Goal: Transaction & Acquisition: Purchase product/service

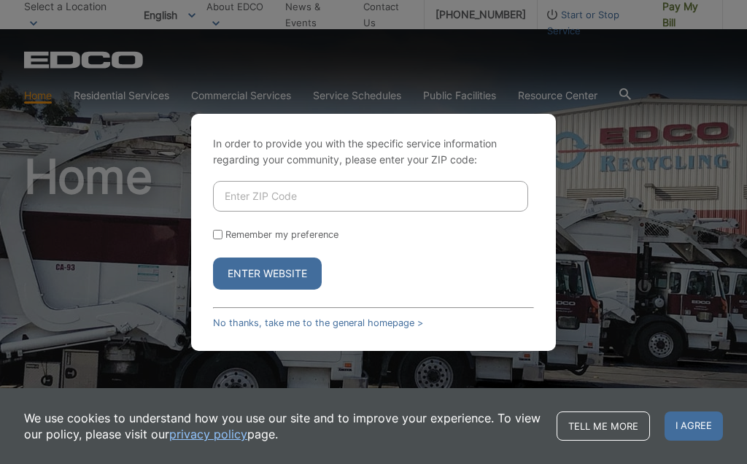
click at [416, 187] on input "Enter ZIP Code" at bounding box center [370, 196] width 315 height 31
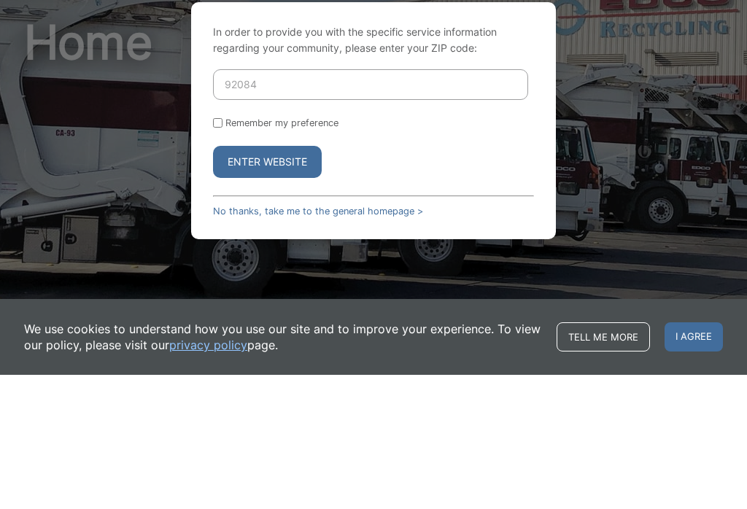
type input "92084"
click at [223, 204] on form "92084 Remember my preference Enter Website" at bounding box center [373, 258] width 321 height 109
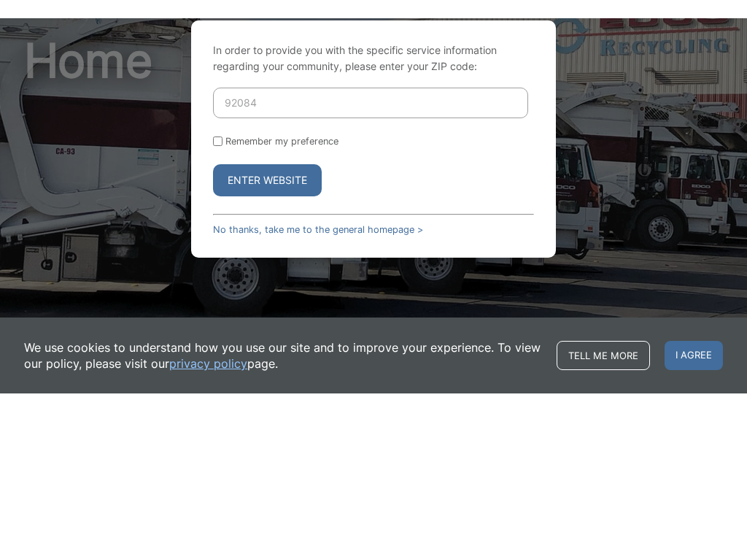
scroll to position [134, 0]
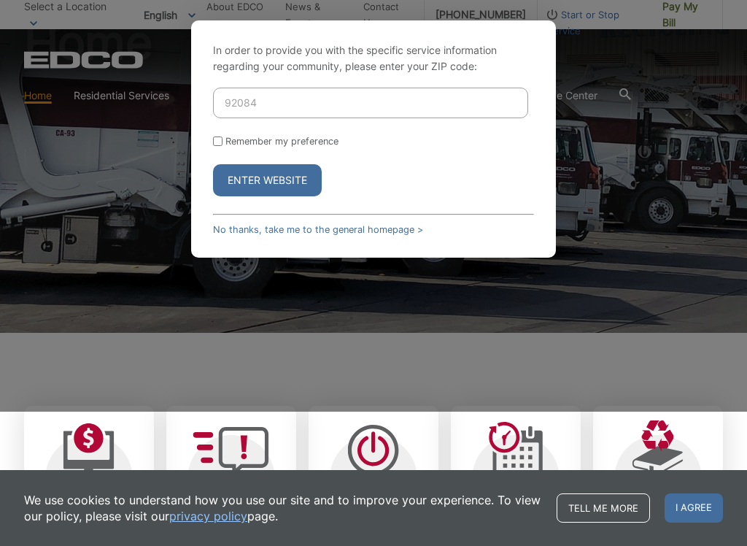
click at [216, 140] on input "Remember my preference" at bounding box center [217, 140] width 9 height 9
checkbox input "true"
click at [301, 177] on button "Enter Website" at bounding box center [267, 180] width 109 height 32
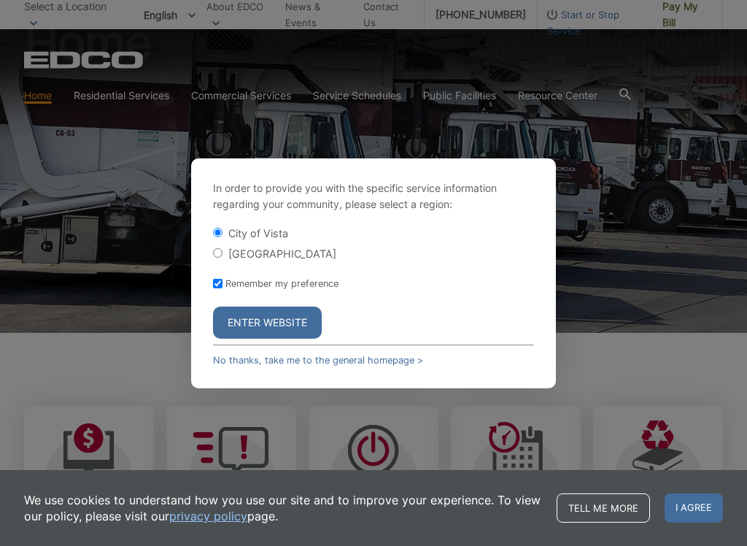
click at [218, 248] on input "[GEOGRAPHIC_DATA]" at bounding box center [217, 252] width 9 height 9
radio input "true"
click at [282, 324] on button "Enter Website" at bounding box center [267, 323] width 109 height 32
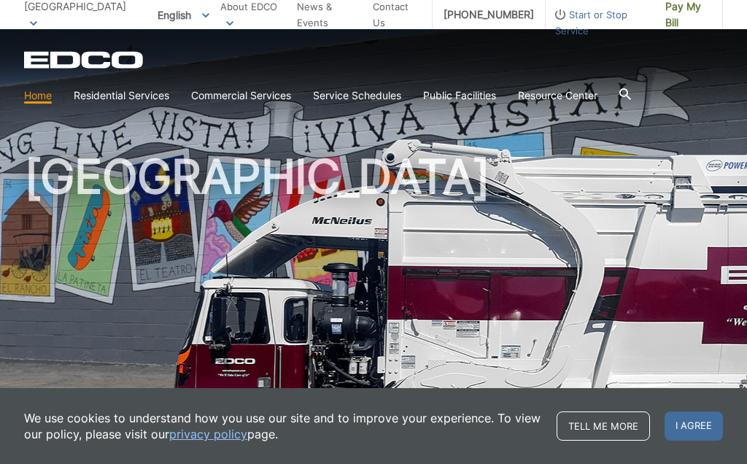
click at [686, 4] on link "Pay My Bill" at bounding box center [689, 14] width 69 height 29
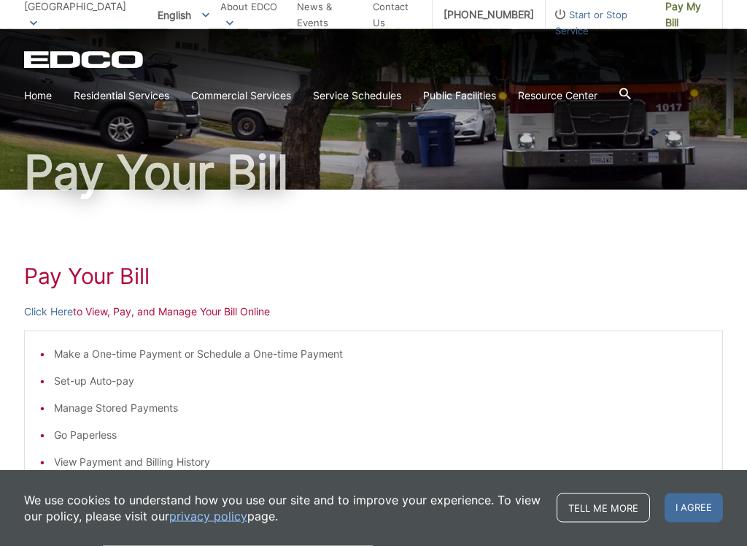
scroll to position [69, 0]
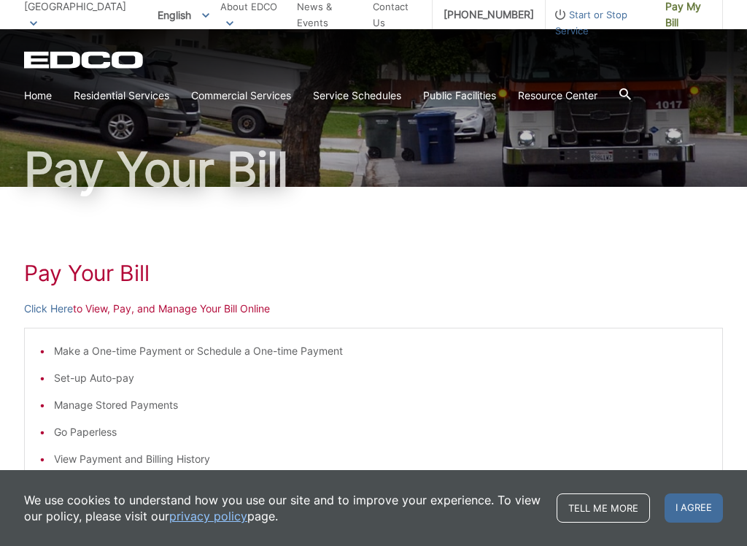
click at [153, 348] on li "Make a One-time Payment or Schedule a One-time Payment" at bounding box center [381, 351] width 654 height 16
click at [69, 345] on li "Make a One-time Payment or Schedule a One-time Payment" at bounding box center [381, 351] width 654 height 16
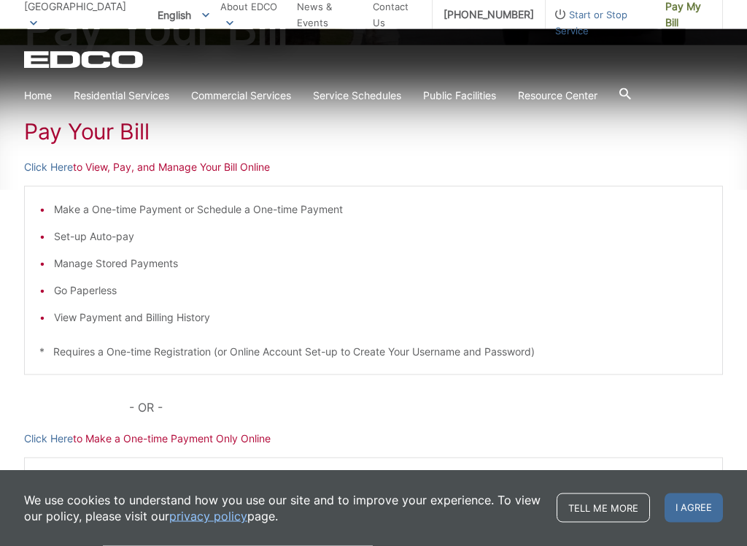
scroll to position [215, 0]
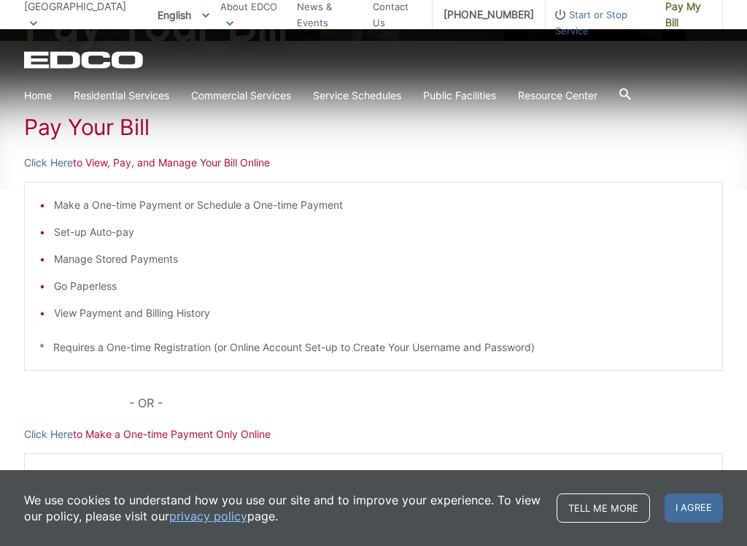
click at [226, 434] on p "Click Here to Make a One-time Payment Only Online" at bounding box center [373, 434] width 699 height 16
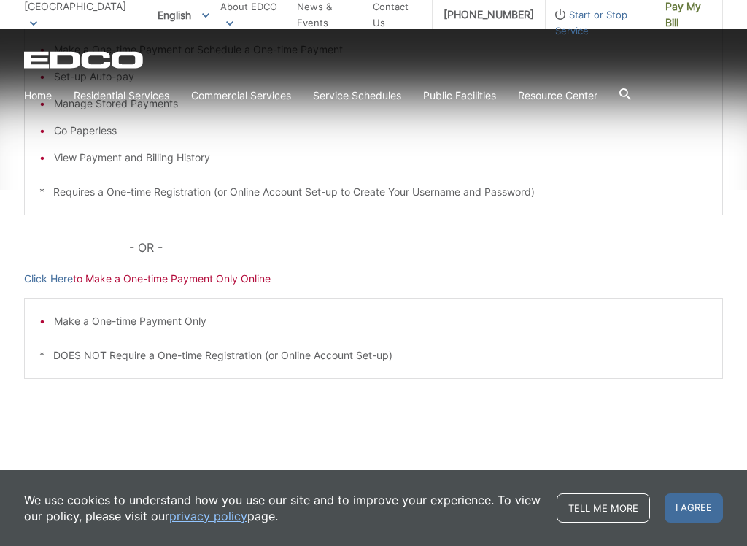
scroll to position [362, 0]
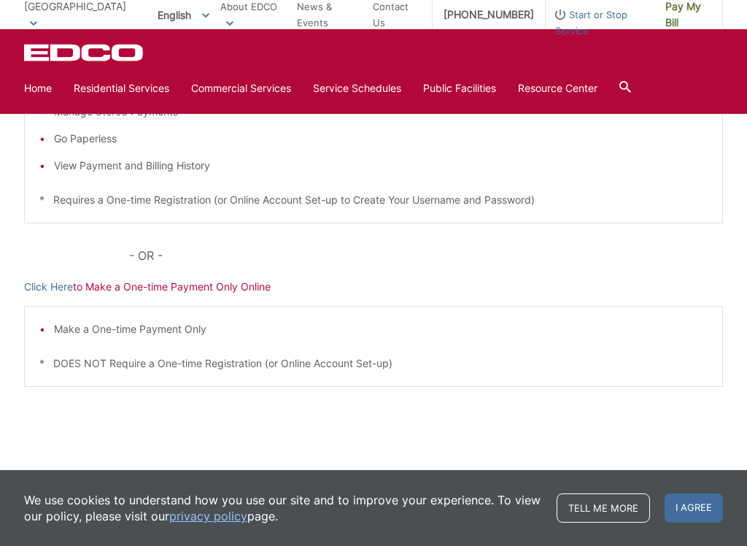
click at [47, 280] on link "Click Here" at bounding box center [48, 287] width 49 height 16
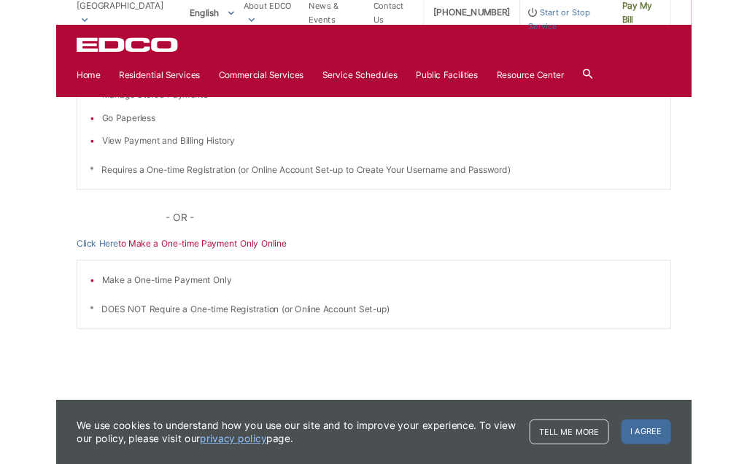
scroll to position [403, 0]
